Goal: Task Accomplishment & Management: Manage account settings

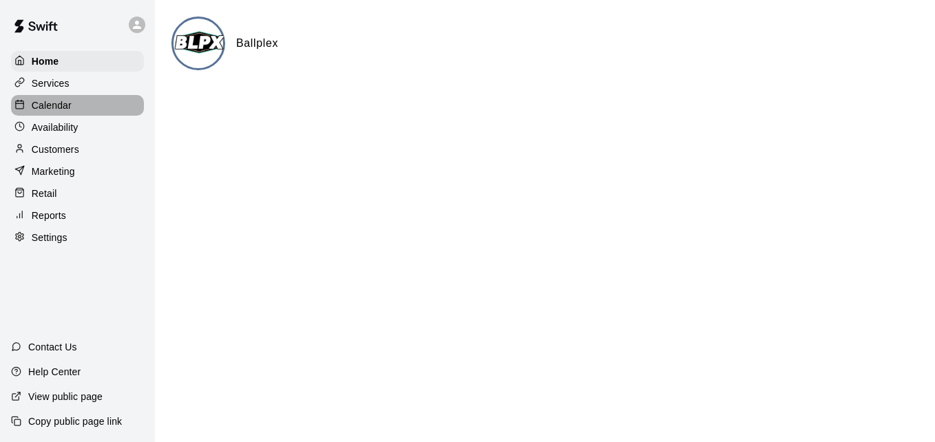
click at [102, 102] on div "Calendar" at bounding box center [77, 105] width 133 height 21
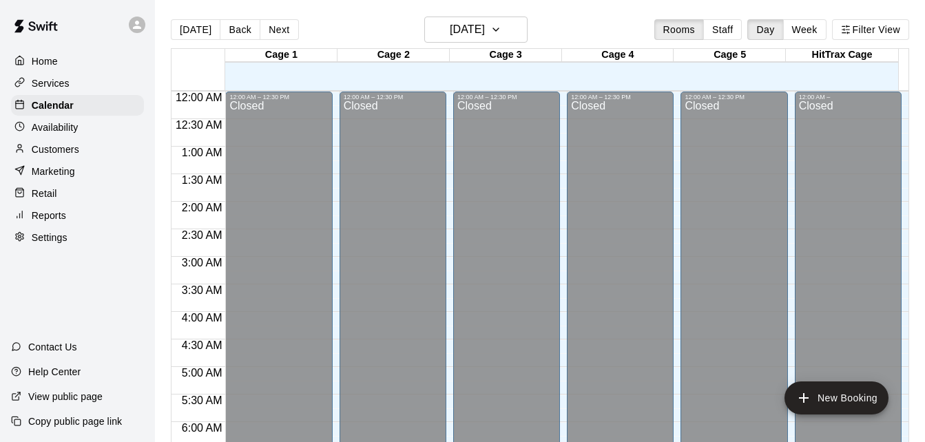
scroll to position [915, 0]
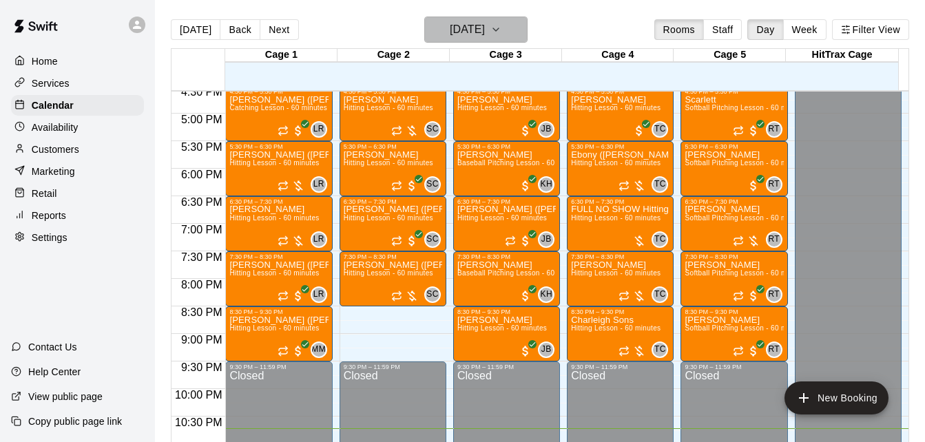
click at [501, 34] on icon "button" at bounding box center [495, 29] width 11 height 17
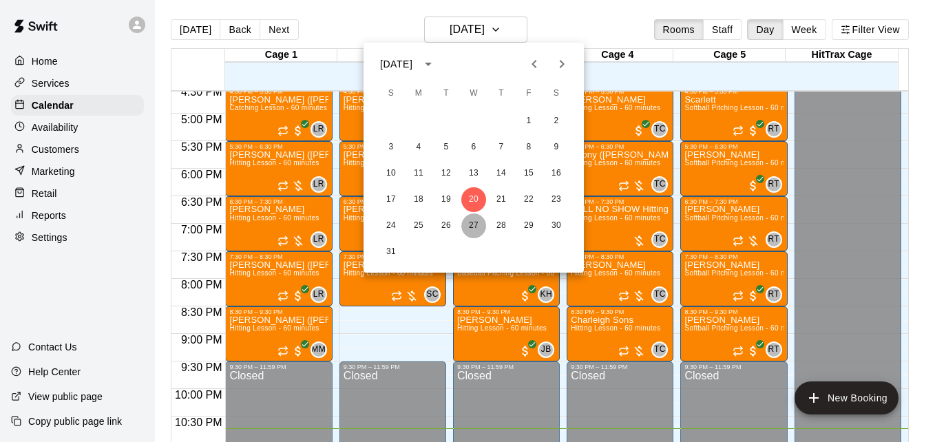
click at [477, 221] on button "27" at bounding box center [473, 226] width 25 height 25
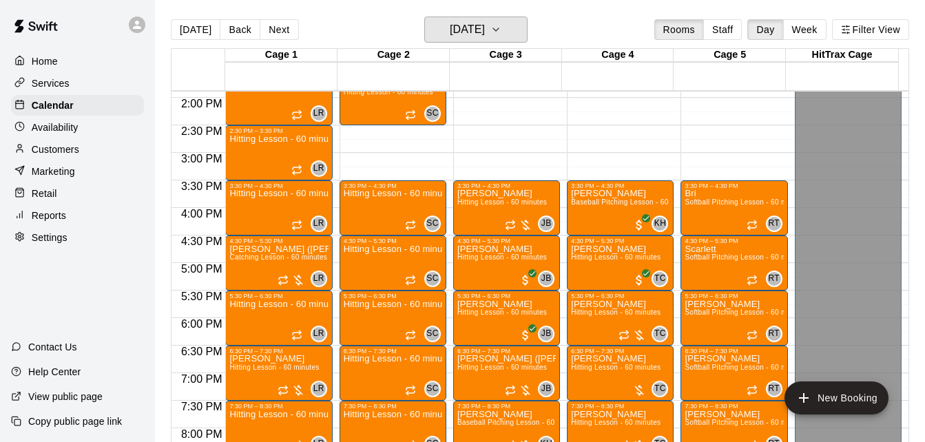
scroll to position [759, 0]
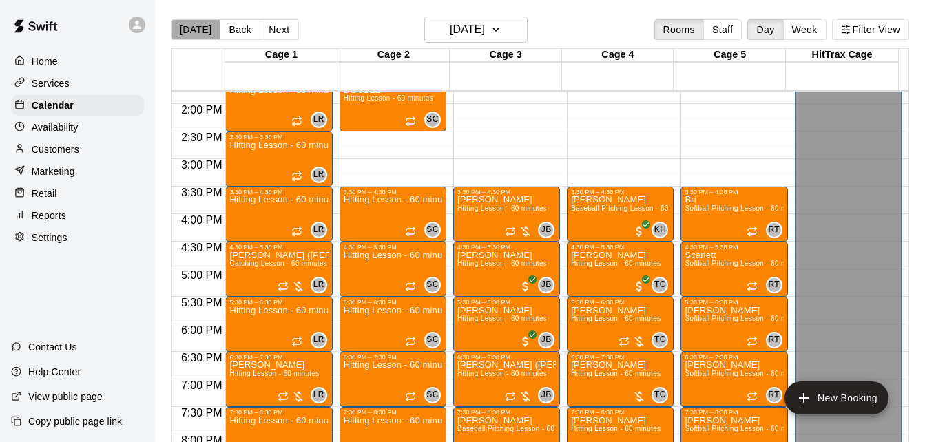
click at [199, 19] on button "[DATE]" at bounding box center [196, 29] width 50 height 21
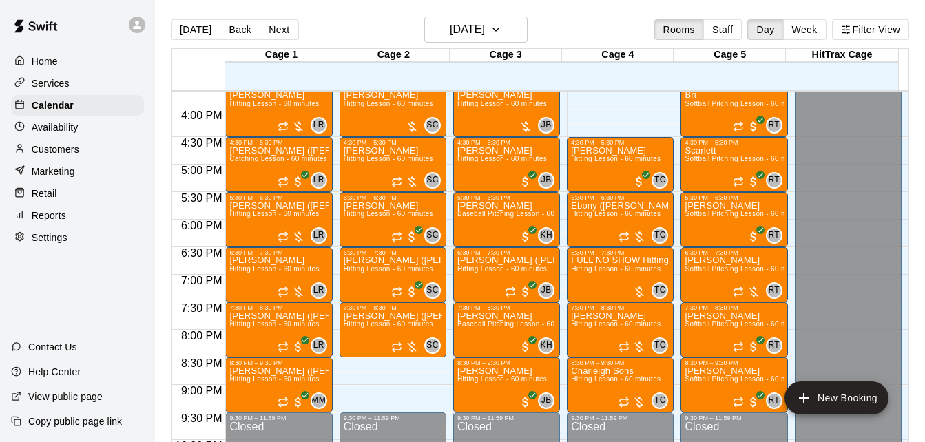
scroll to position [836, 0]
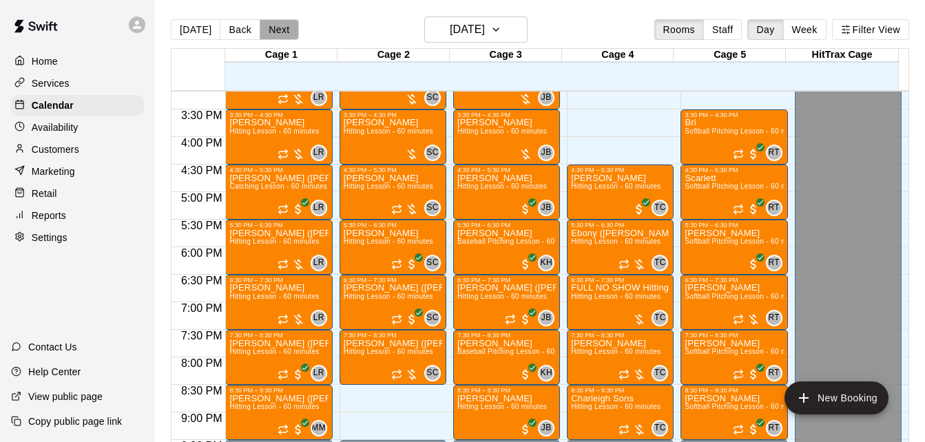
click at [283, 23] on button "Next" at bounding box center [279, 29] width 39 height 21
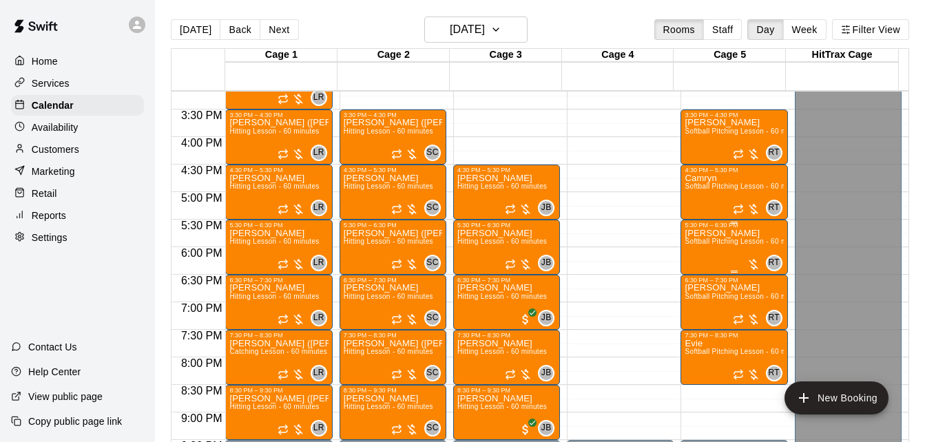
click at [728, 249] on div "Ellie Softball Pitching Lesson - 60 minutes" at bounding box center [734, 450] width 98 height 442
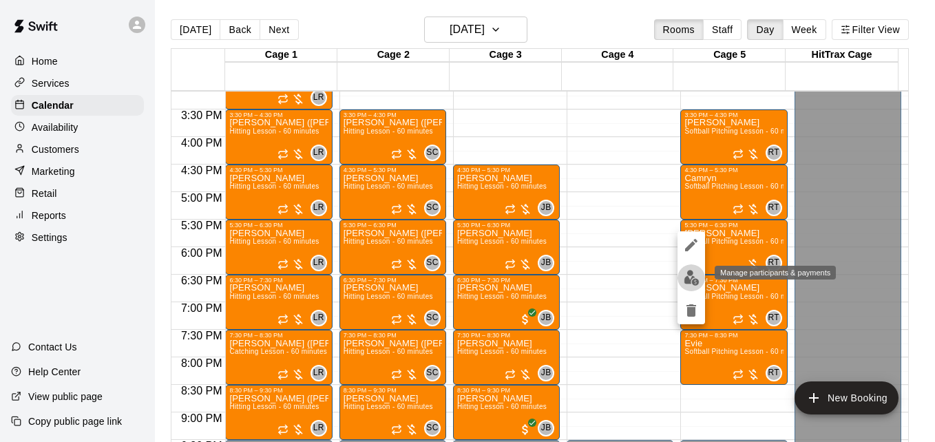
click at [687, 284] on img "edit" at bounding box center [692, 278] width 16 height 16
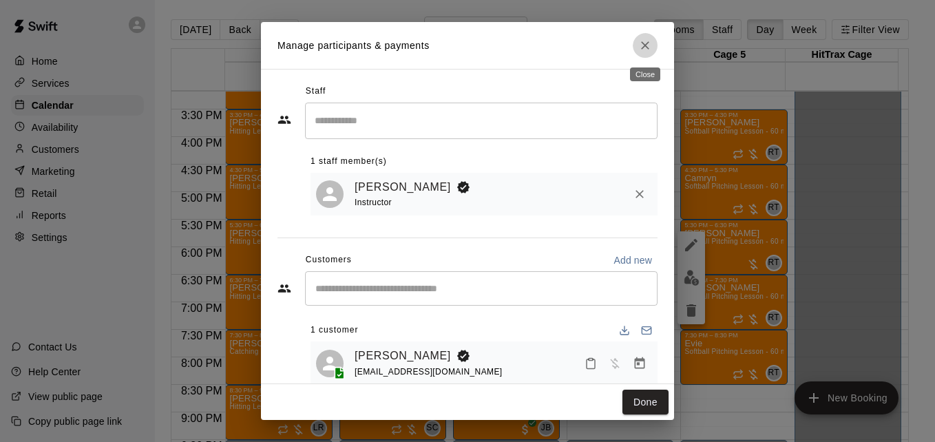
click at [643, 51] on icon "Close" at bounding box center [645, 46] width 14 height 14
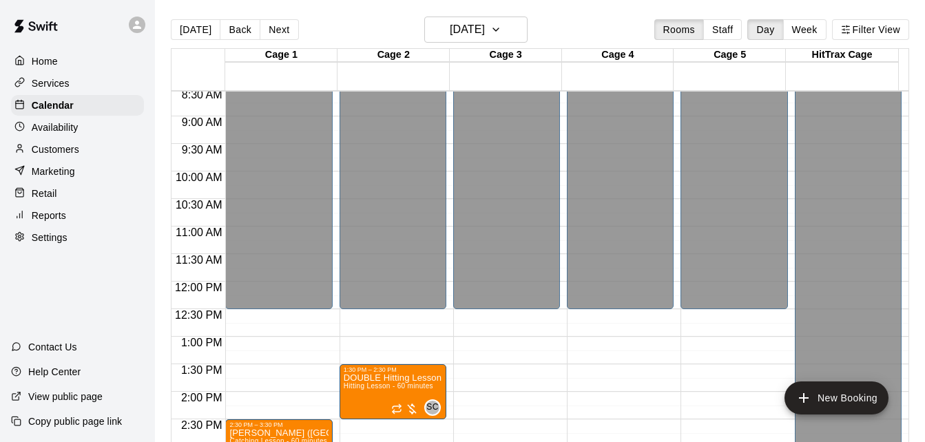
scroll to position [342, 0]
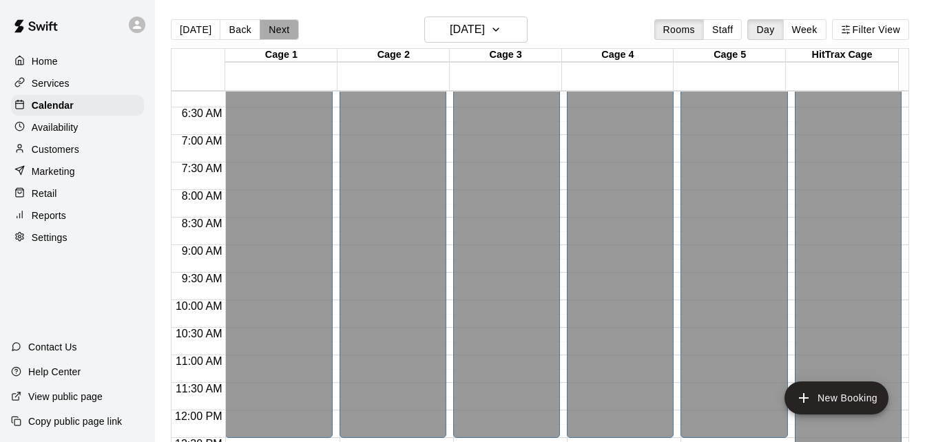
click at [275, 31] on button "Next" at bounding box center [279, 29] width 39 height 21
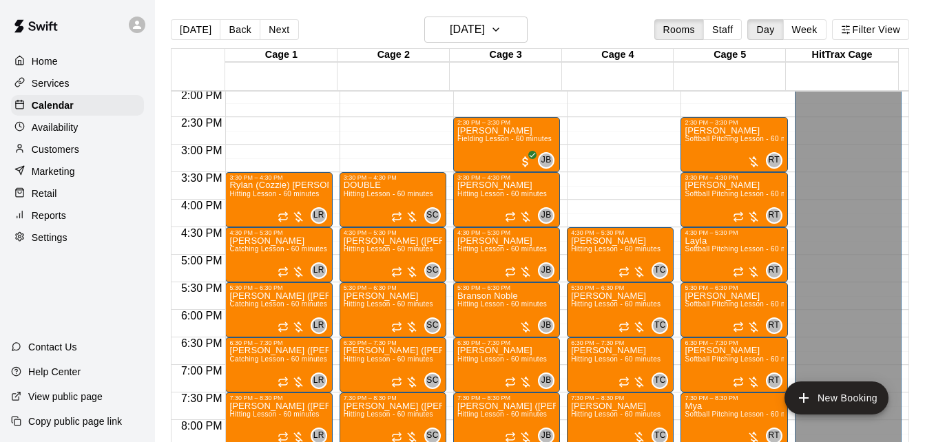
scroll to position [765, 0]
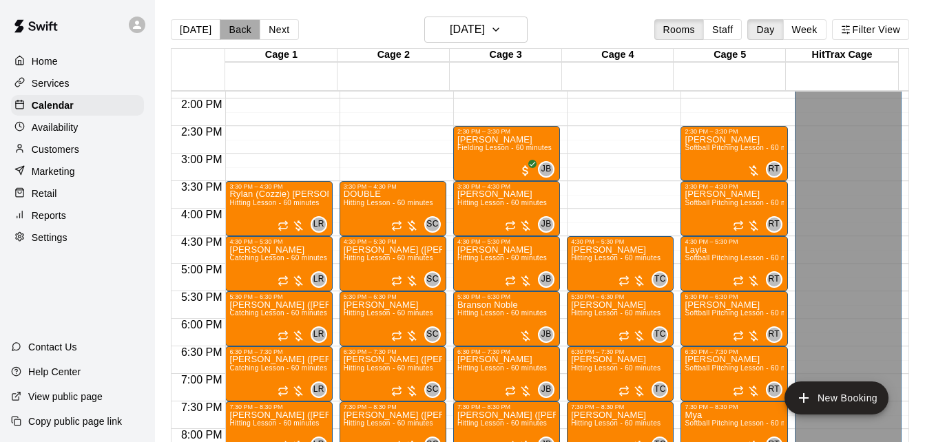
click at [240, 28] on button "Back" at bounding box center [240, 29] width 41 height 21
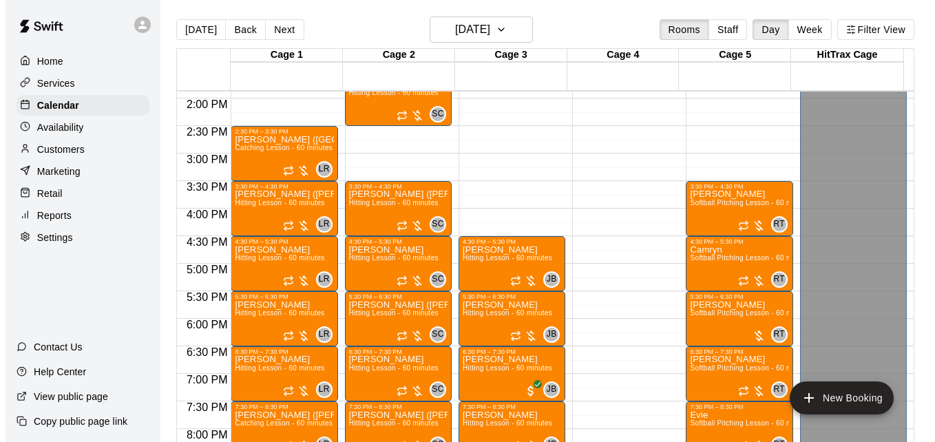
scroll to position [957, 0]
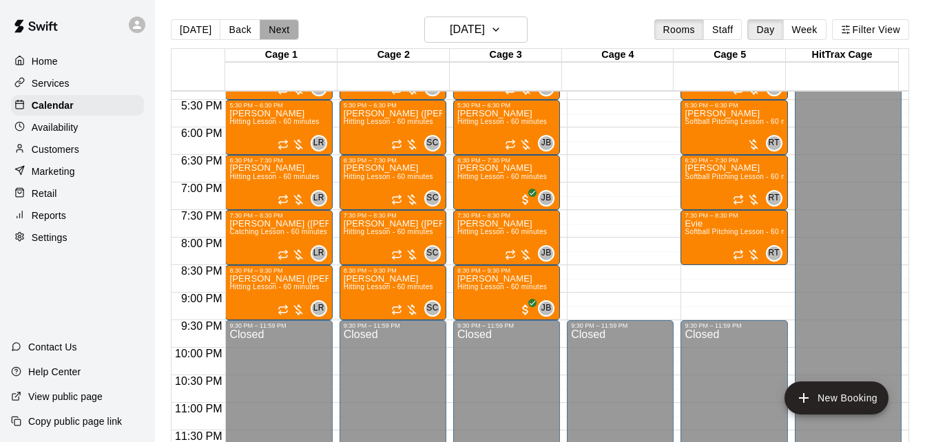
click at [282, 30] on button "Next" at bounding box center [279, 29] width 39 height 21
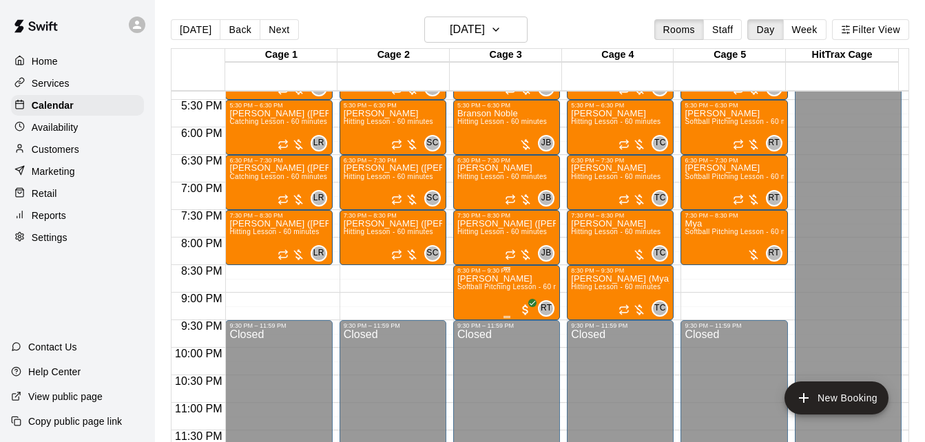
click at [489, 286] on span "Softball Pitching Lesson - 60 minutes" at bounding box center [518, 287] width 122 height 8
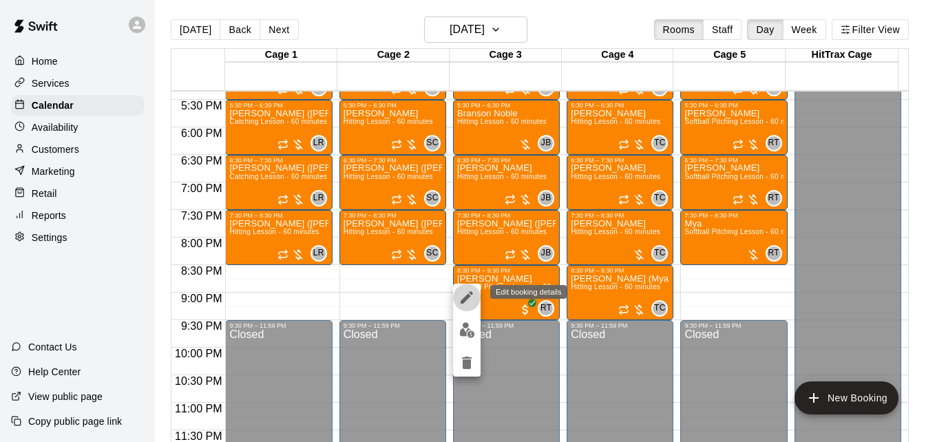
click at [468, 295] on icon "edit" at bounding box center [467, 297] width 12 height 12
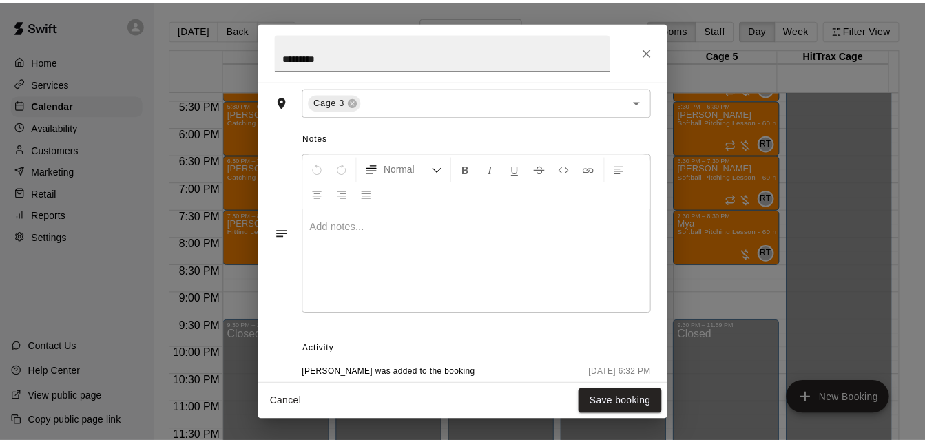
scroll to position [353, 0]
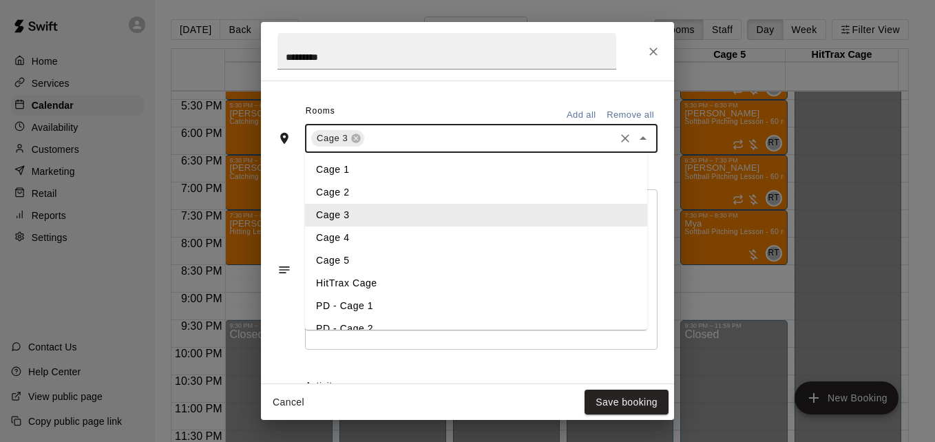
click at [537, 136] on input "text" at bounding box center [489, 138] width 247 height 17
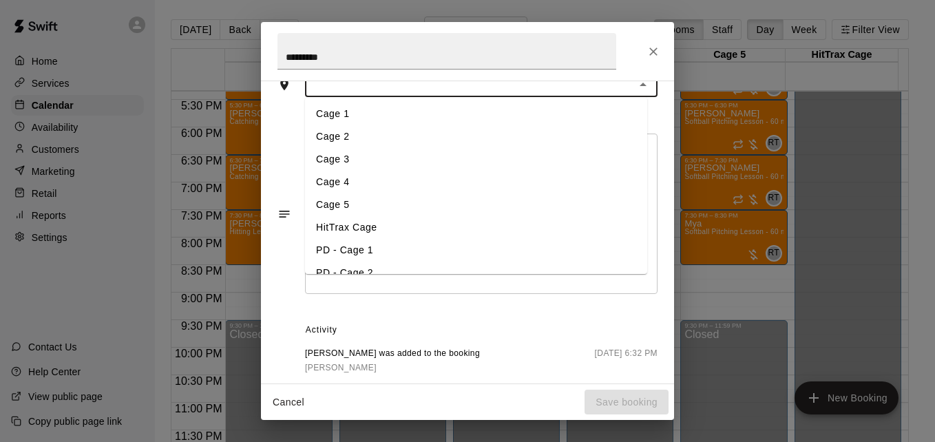
click at [433, 205] on li "Cage 5" at bounding box center [476, 205] width 342 height 23
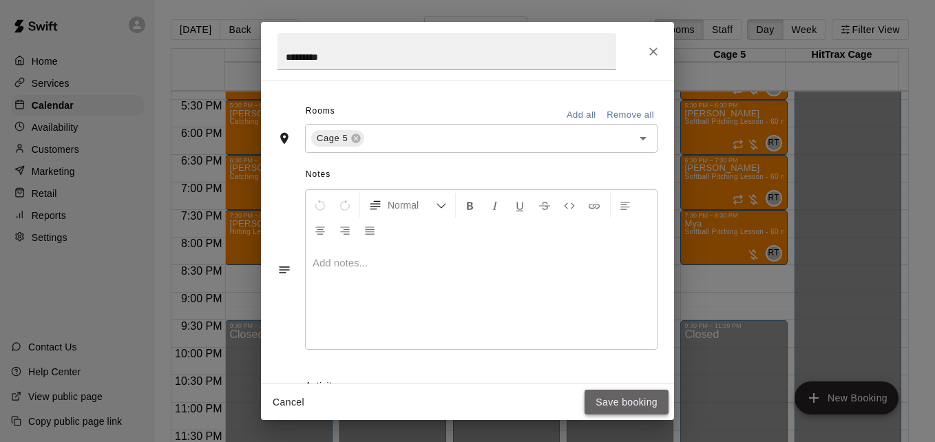
click at [618, 403] on button "Save booking" at bounding box center [627, 402] width 84 height 25
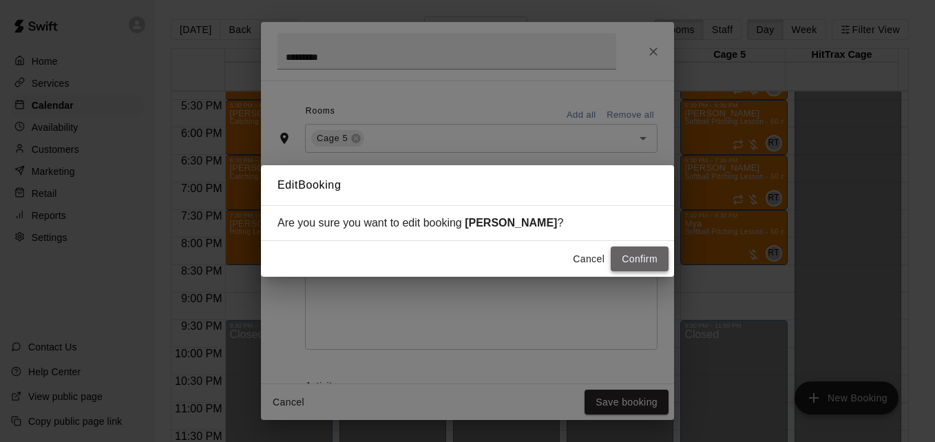
click at [636, 258] on button "Confirm" at bounding box center [640, 259] width 58 height 25
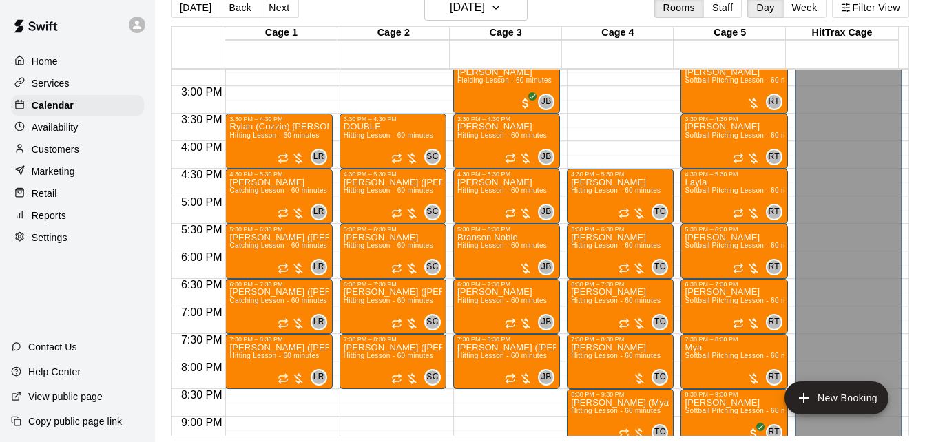
scroll to position [837, 0]
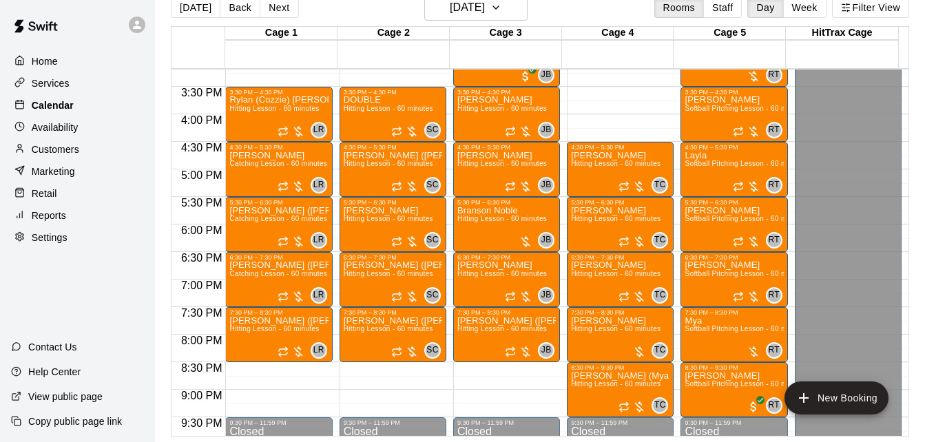
click at [92, 111] on div "Calendar" at bounding box center [77, 105] width 133 height 21
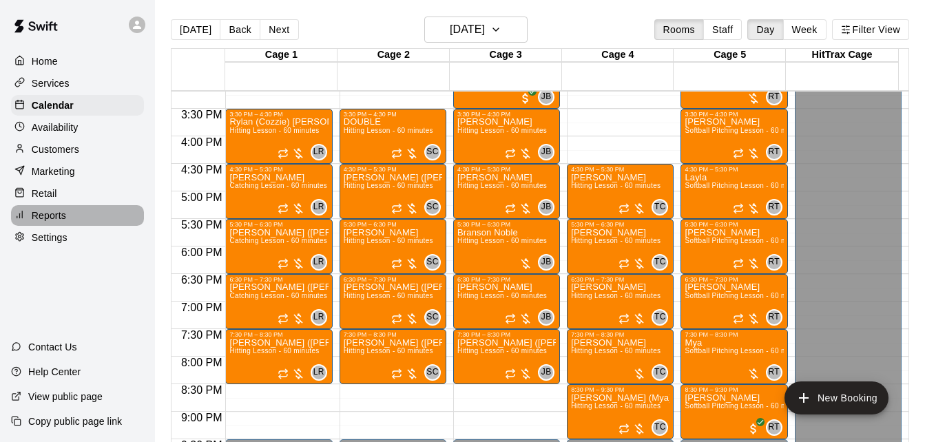
click at [96, 222] on div "Reports" at bounding box center [77, 215] width 133 height 21
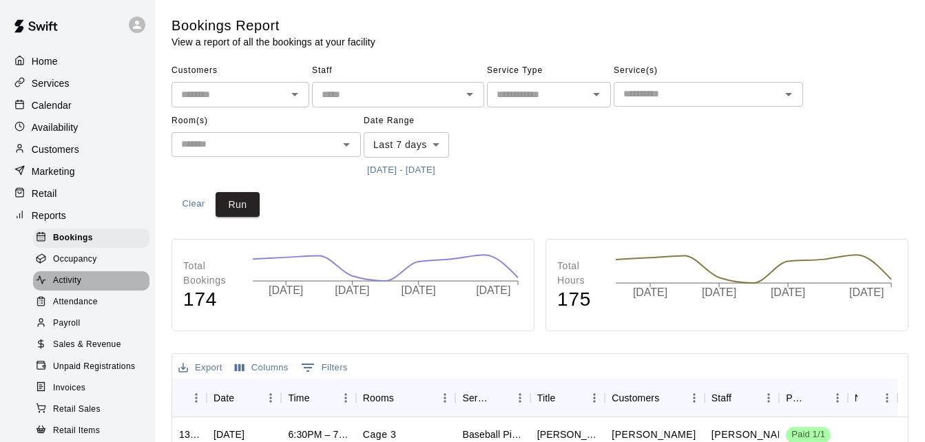
click at [102, 291] on div "Activity" at bounding box center [91, 280] width 116 height 19
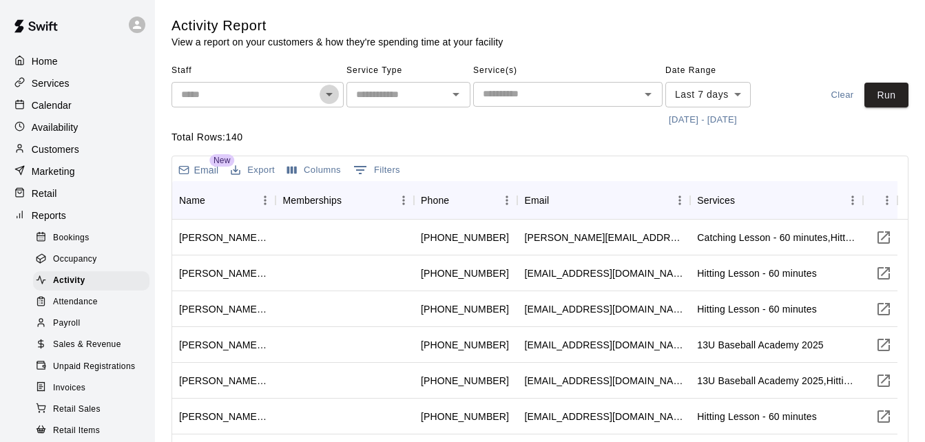
click at [327, 98] on icon "Open" at bounding box center [329, 94] width 17 height 17
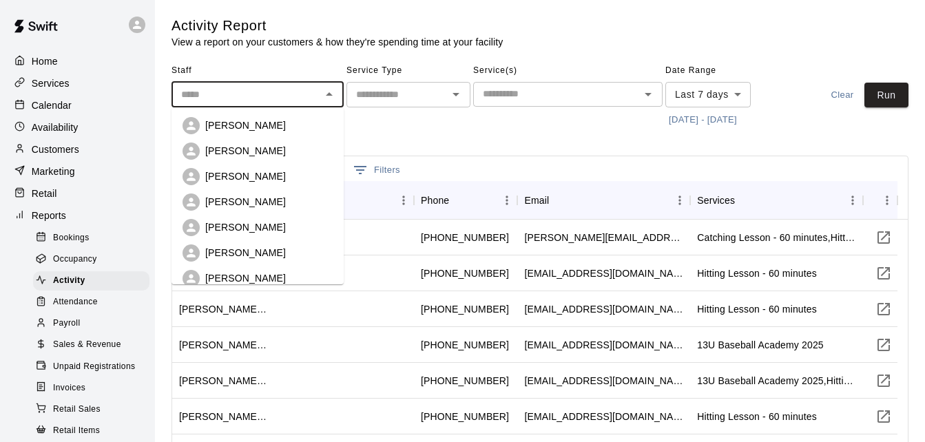
click at [310, 129] on div "[PERSON_NAME]" at bounding box center [268, 125] width 127 height 14
type input "**********"
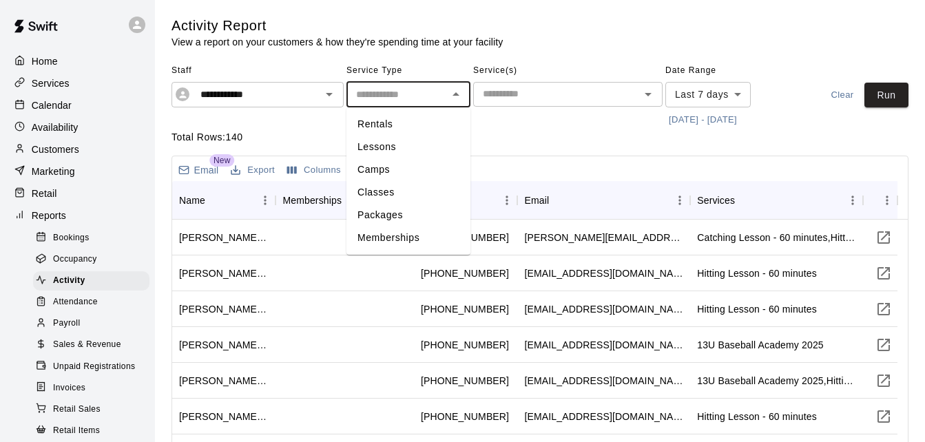
click at [433, 96] on input "text" at bounding box center [397, 94] width 93 height 17
click at [431, 153] on li "Lessons" at bounding box center [408, 147] width 124 height 23
type input "*******"
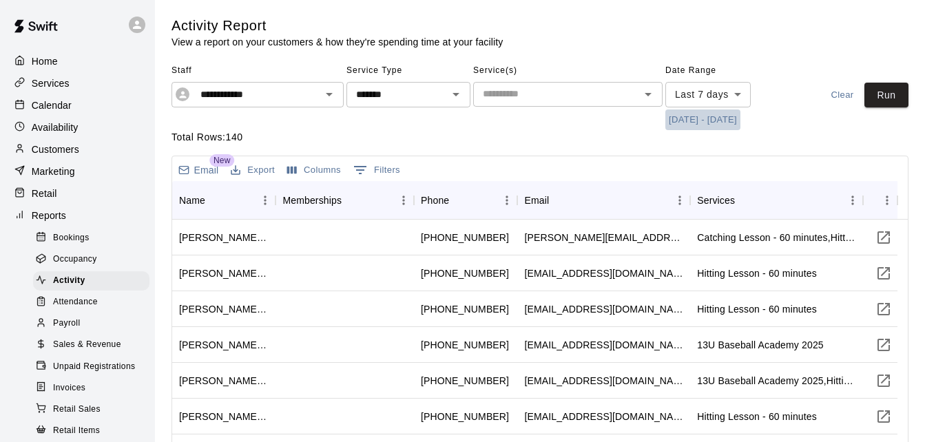
click at [678, 119] on button "[DATE] - [DATE]" at bounding box center [702, 120] width 75 height 21
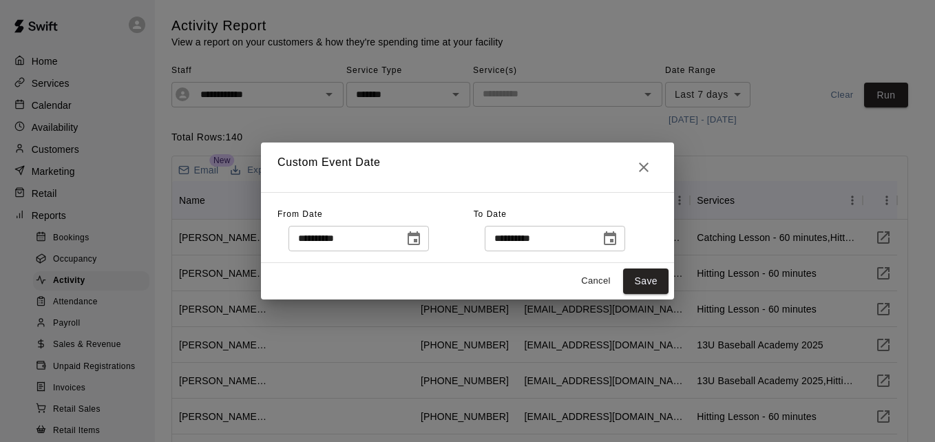
click at [422, 241] on icon "Choose date, selected date is Aug 12, 2025" at bounding box center [414, 239] width 17 height 17
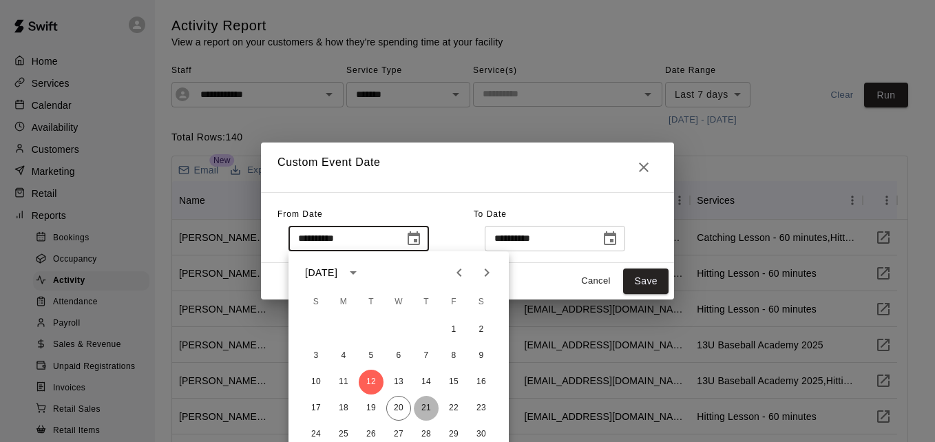
click at [425, 410] on button "21" at bounding box center [426, 408] width 25 height 25
type input "**********"
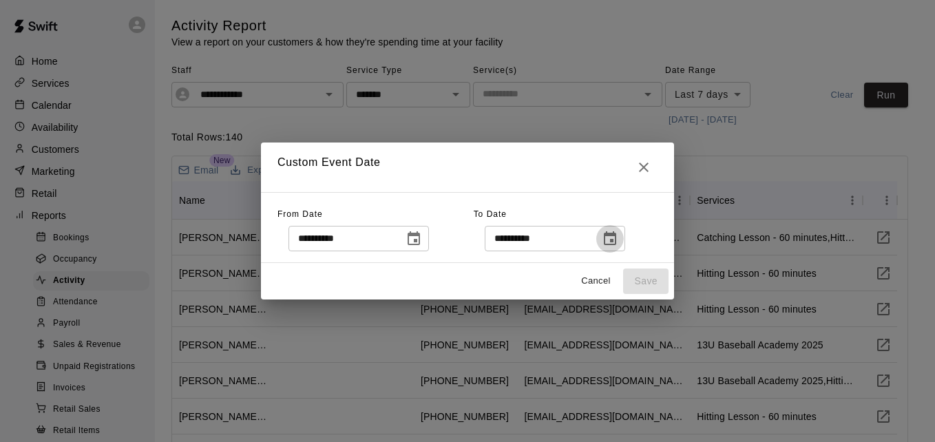
click at [616, 240] on icon "Choose date, selected date is Aug 20, 2025" at bounding box center [610, 238] width 12 height 14
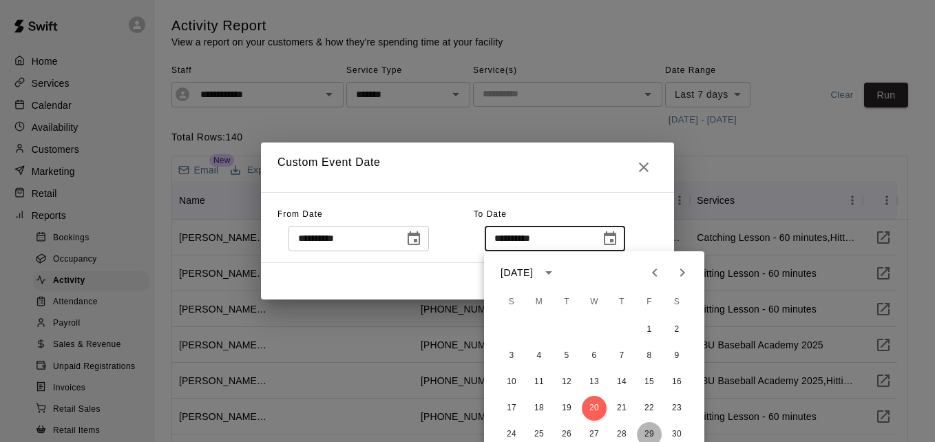
click at [654, 434] on button "29" at bounding box center [649, 434] width 25 height 25
type input "**********"
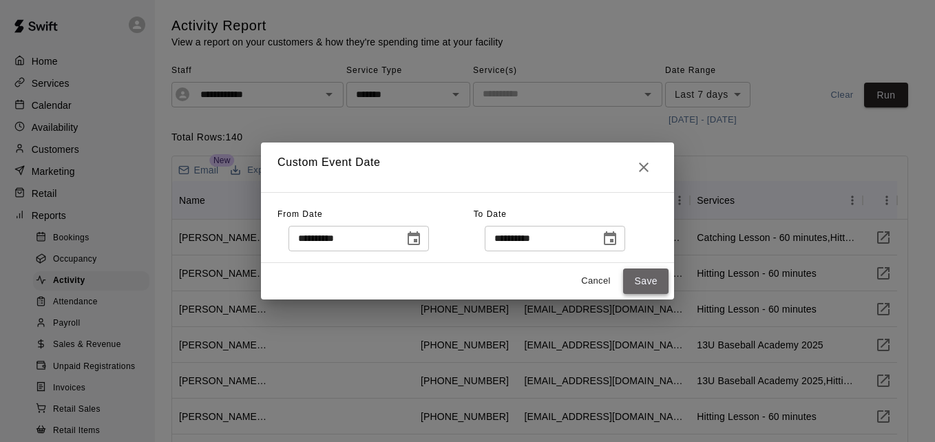
click at [652, 285] on button "Save" at bounding box center [645, 281] width 45 height 25
type input "******"
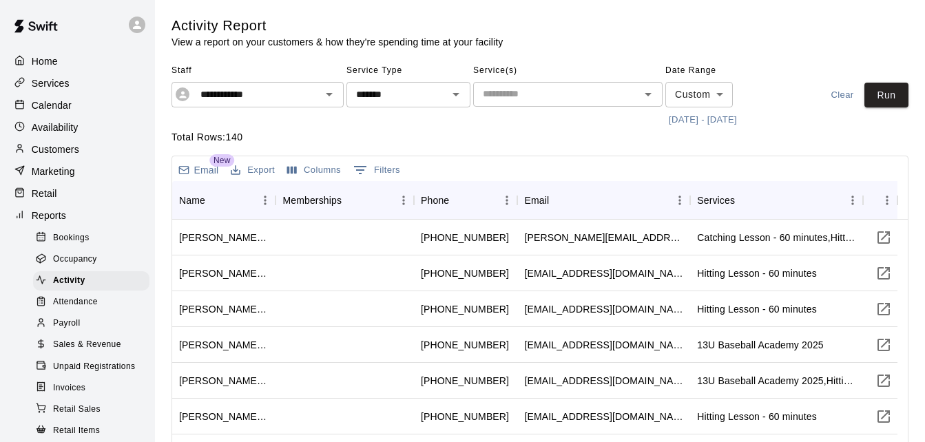
click at [883, 109] on div "**********" at bounding box center [539, 95] width 737 height 71
click at [894, 87] on button "Run" at bounding box center [886, 95] width 44 height 25
